Goal: Transaction & Acquisition: Purchase product/service

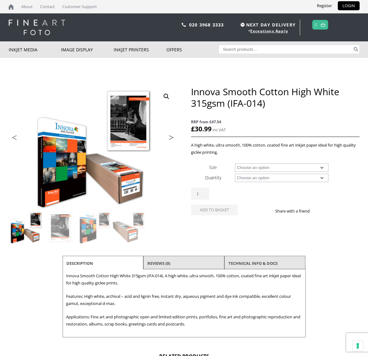
click at [285, 169] on select "Choose an option A4 Sheet A3 Sheet A3+ Sheet A2 Sheet 17" Wide Roll 24" Wide Ro…" at bounding box center [281, 168] width 93 height 8
select select "a4-sheet"
click at [279, 177] on select "Choose an option 25 Sheets" at bounding box center [281, 178] width 93 height 8
select select "25-sheets"
select select "a4-sheet"
